Goal: Book appointment/travel/reservation

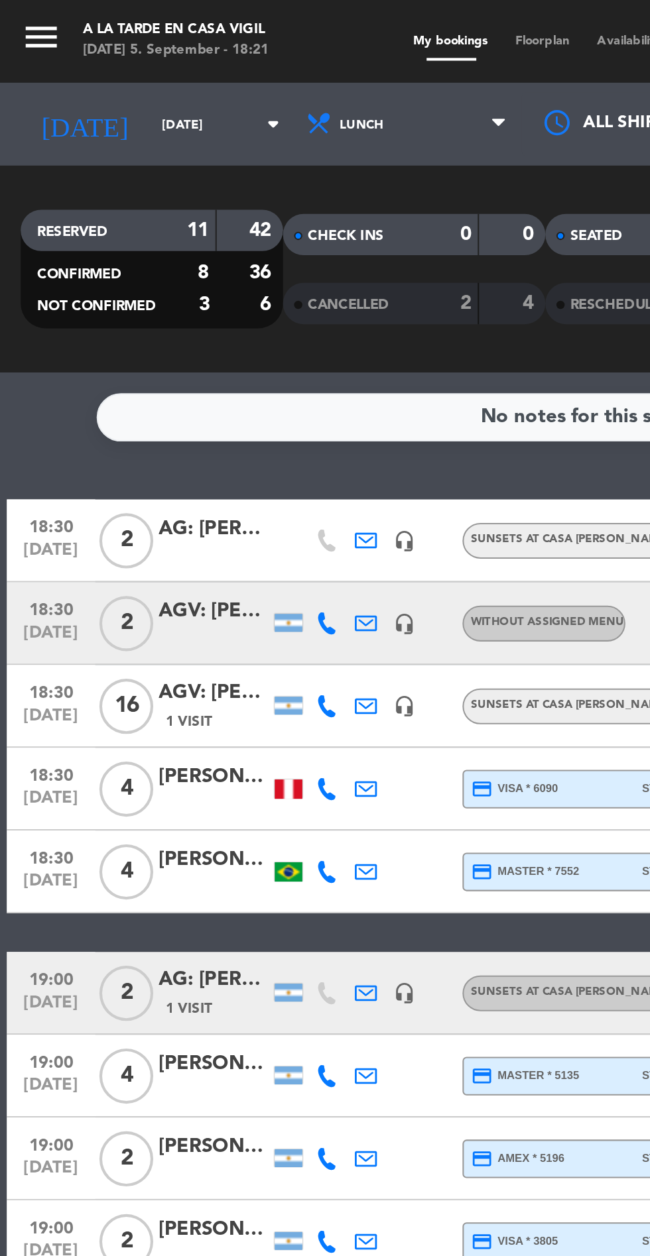
click at [19, 21] on icon "menu" at bounding box center [20, 18] width 20 height 20
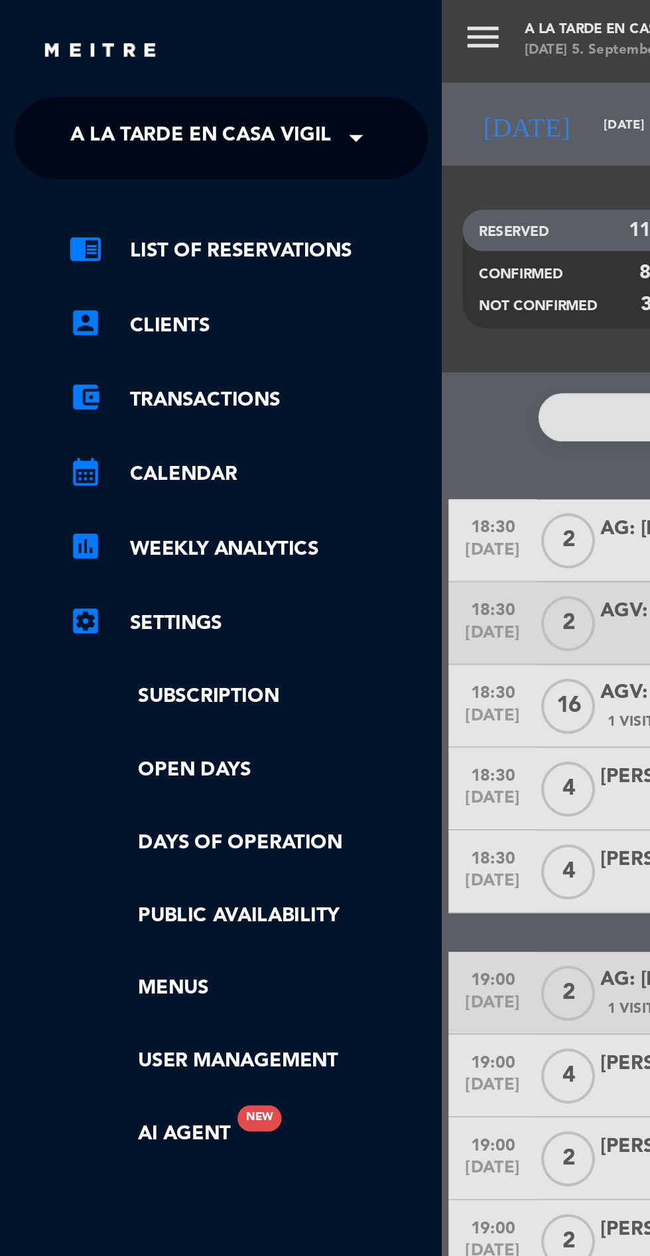
click at [42, 61] on span "A la tarde en Casa Vigil" at bounding box center [96, 66] width 125 height 28
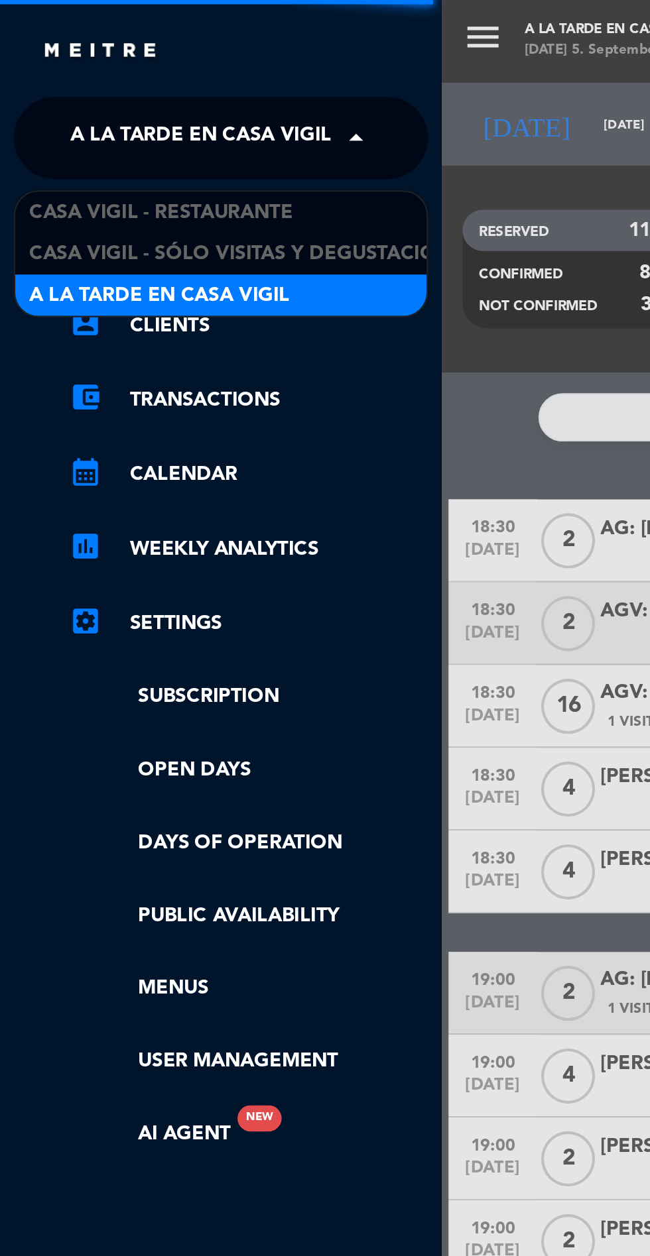
click at [28, 98] on span "Casa Vigil - Restaurante" at bounding box center [77, 102] width 127 height 15
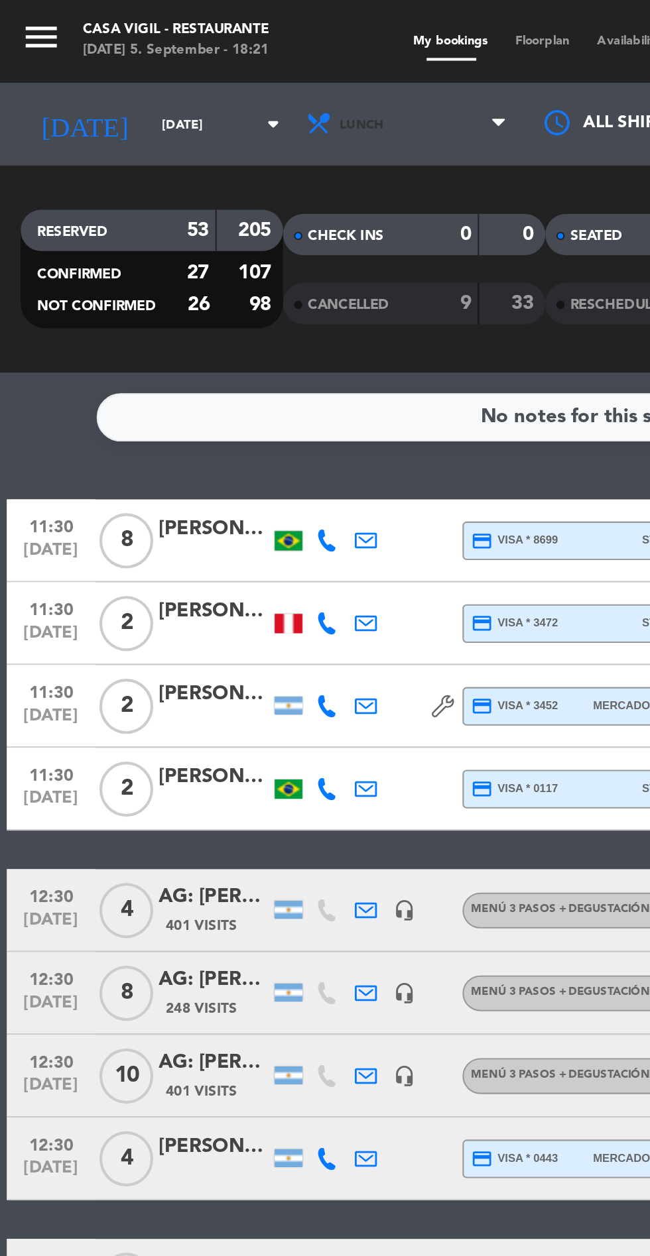
click at [147, 53] on icon at bounding box center [153, 59] width 13 height 13
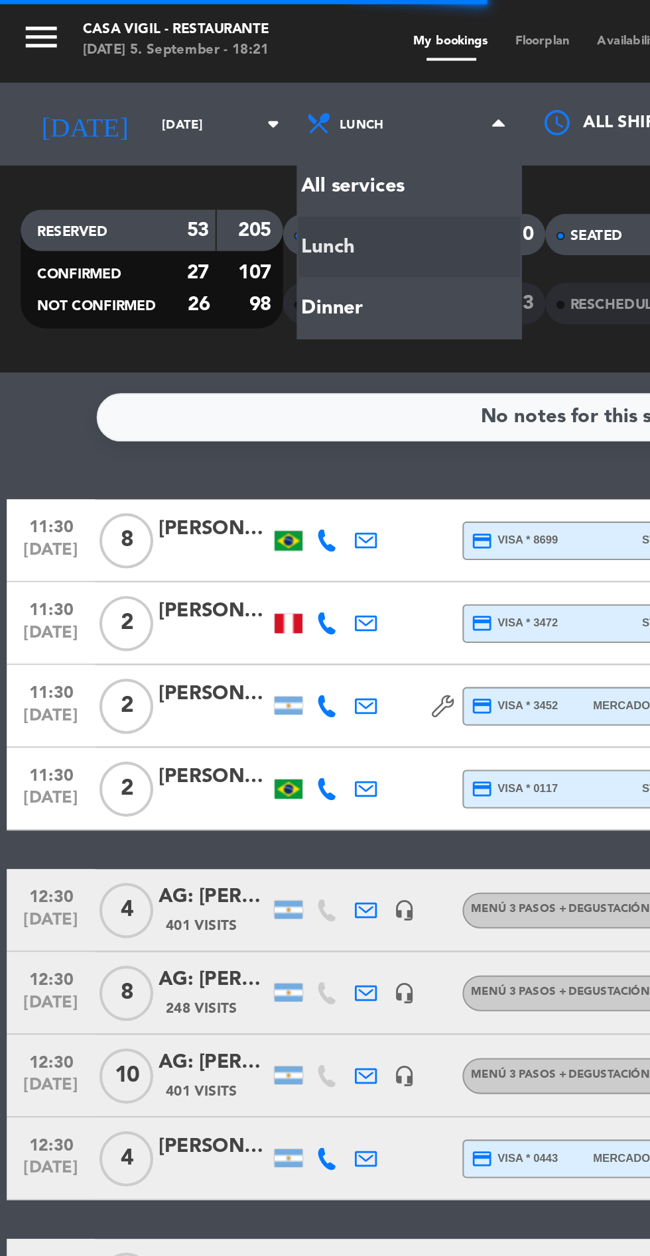
click at [135, 148] on div "menu Casa [PERSON_NAME] - Restaurante [DATE] 5. September - 18:21 My bookings F…" at bounding box center [325, 89] width 650 height 179
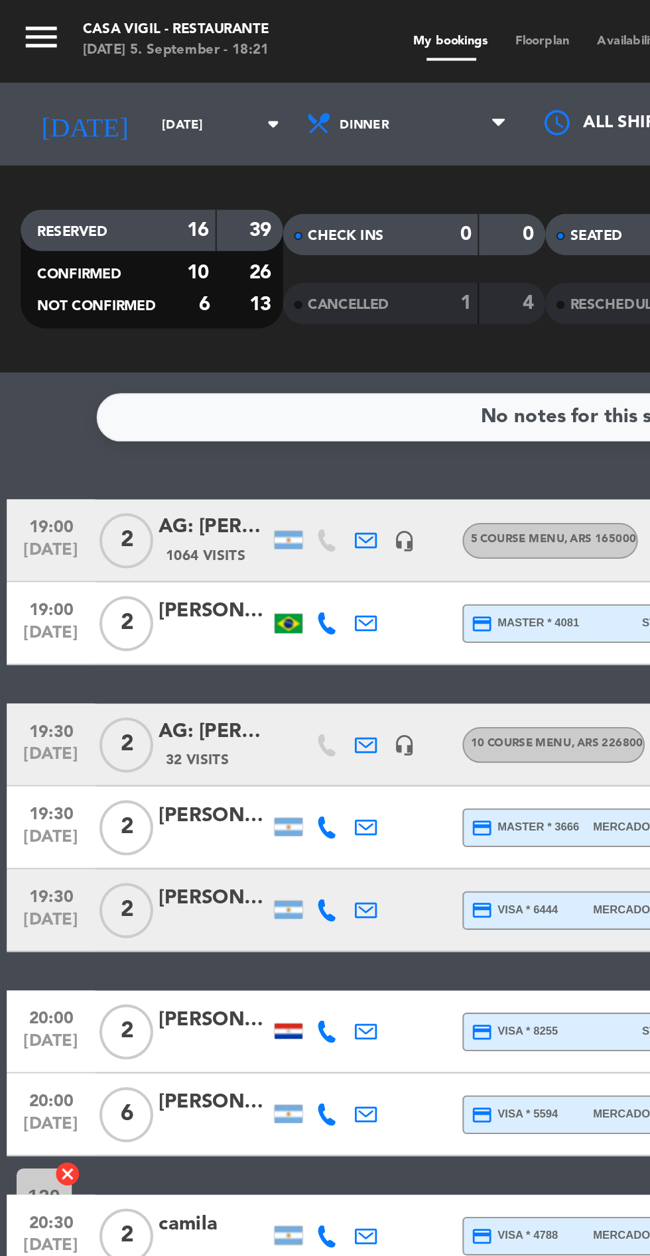
click at [71, 70] on input "[DATE]" at bounding box center [113, 60] width 84 height 21
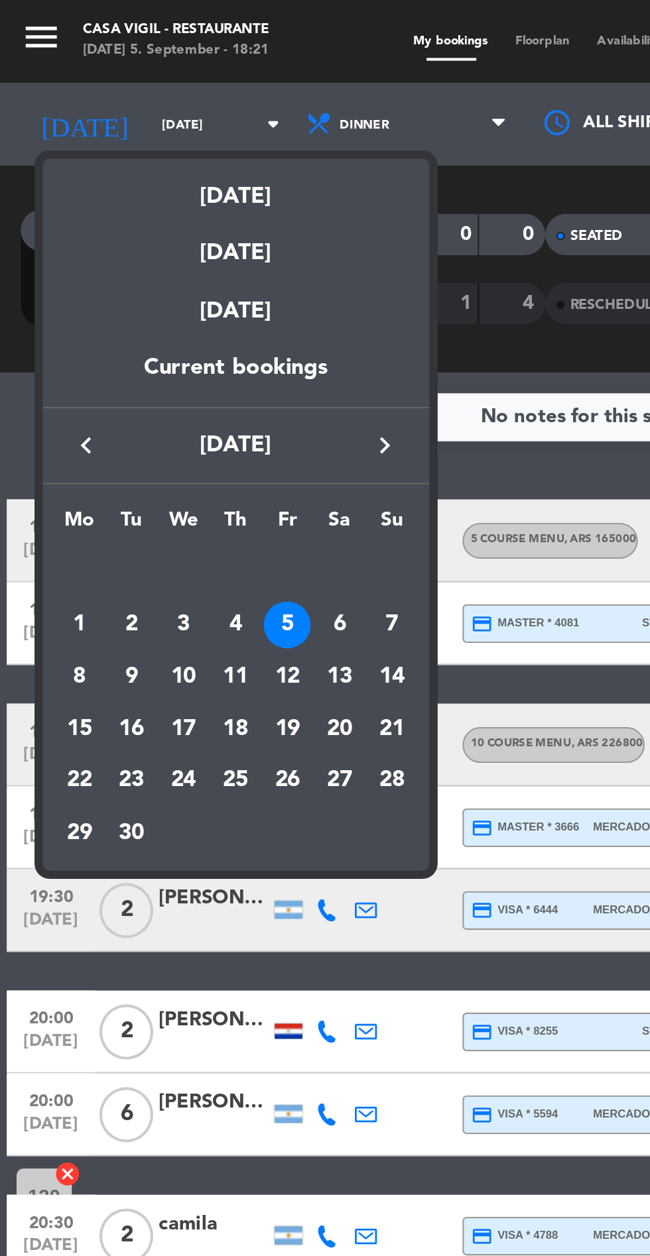
click at [162, 306] on div "6" at bounding box center [163, 300] width 23 height 23
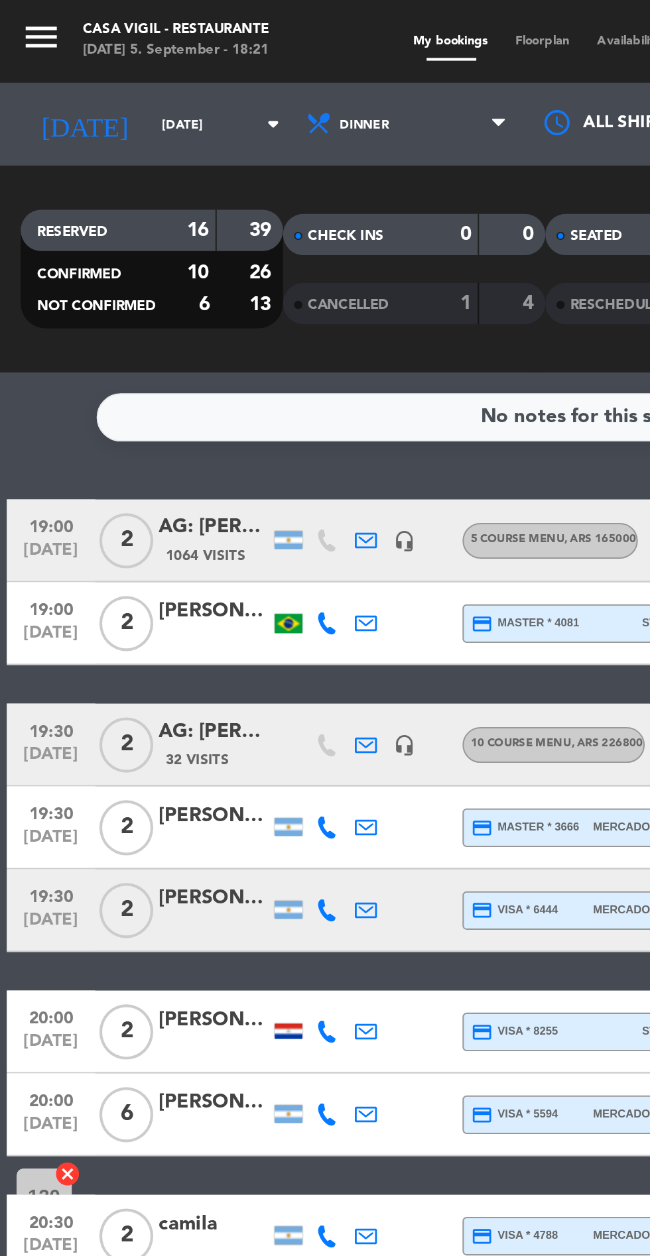
type input "[DATE]"
